Goal: Task Accomplishment & Management: Manage account settings

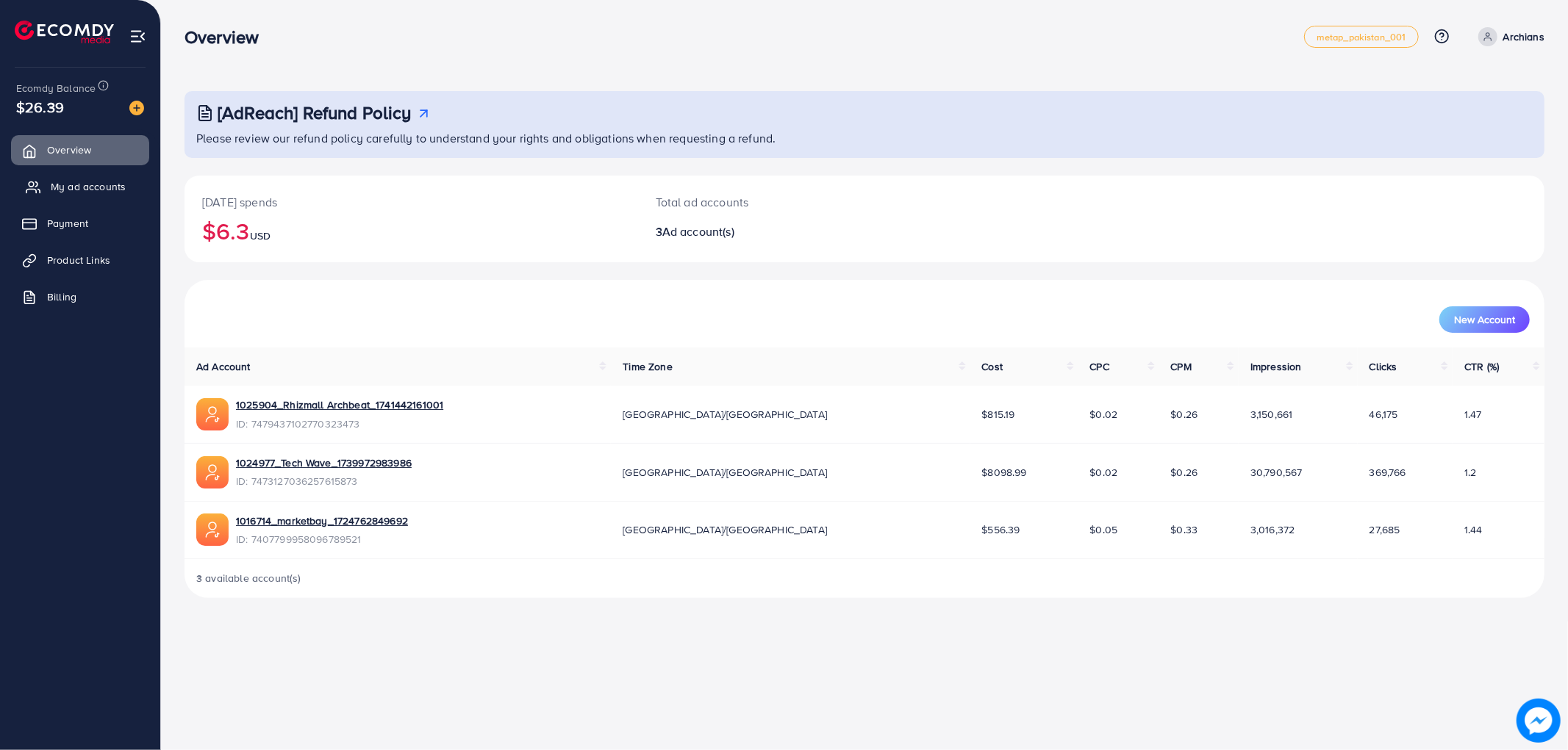
click at [78, 197] on link "My ad accounts" at bounding box center [80, 187] width 138 height 30
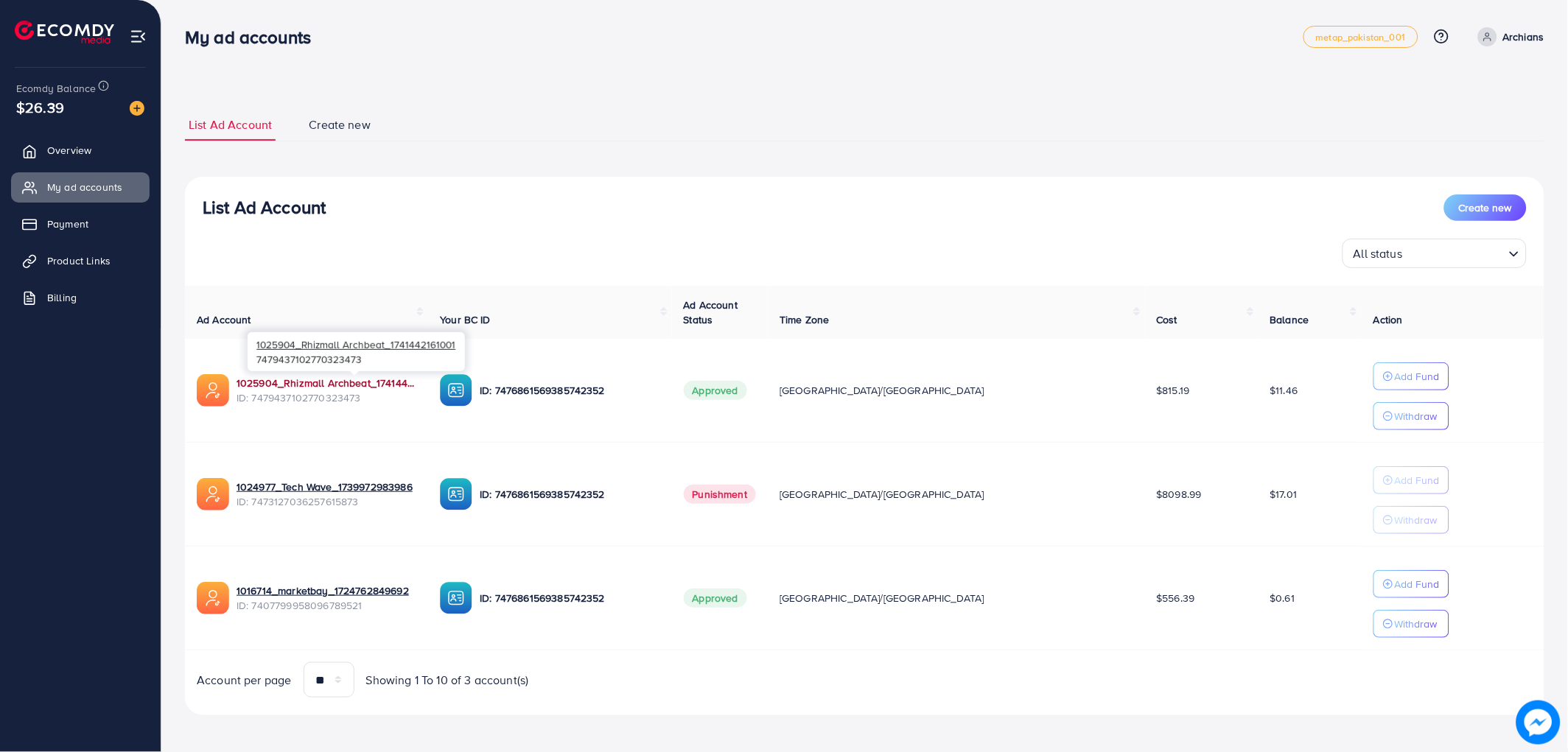
click at [347, 379] on link "1025904_Rhizmall Archbeat_1741442161001" at bounding box center [326, 383] width 180 height 15
click at [363, 385] on link "1025904_Rhizmall Archbeat_1741442161001" at bounding box center [326, 383] width 180 height 15
